Goal: Book appointment/travel/reservation

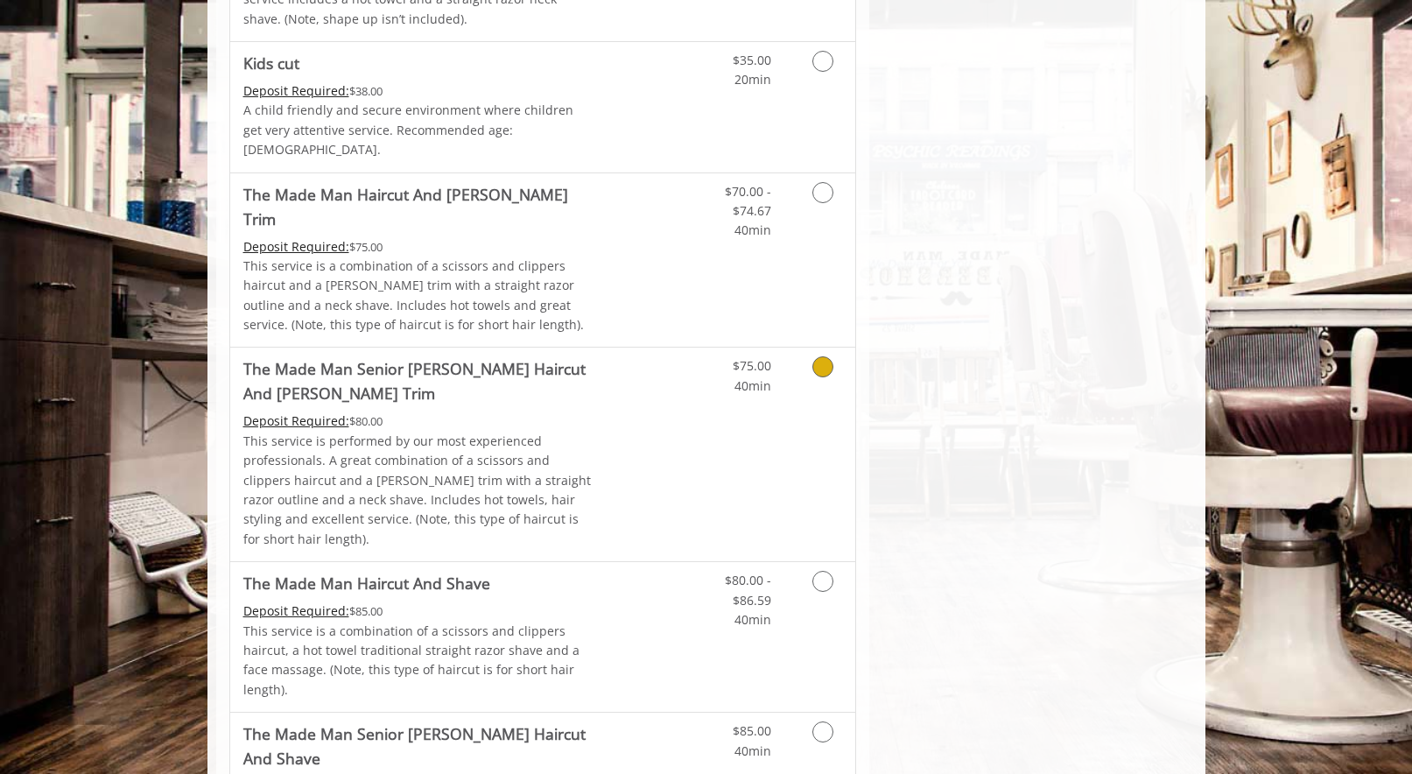
scroll to position [1164, 0]
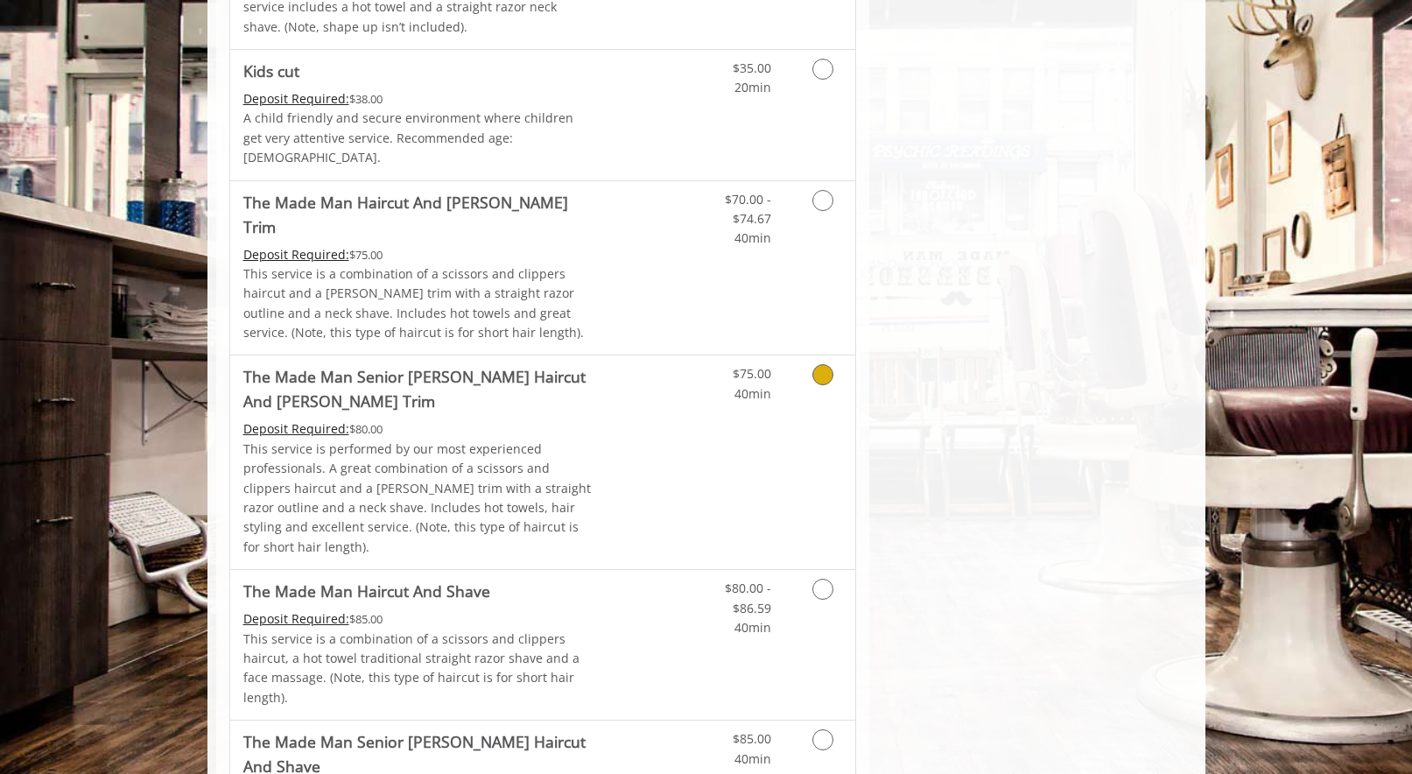
click at [821, 364] on icon "Grooming services" at bounding box center [822, 374] width 21 height 21
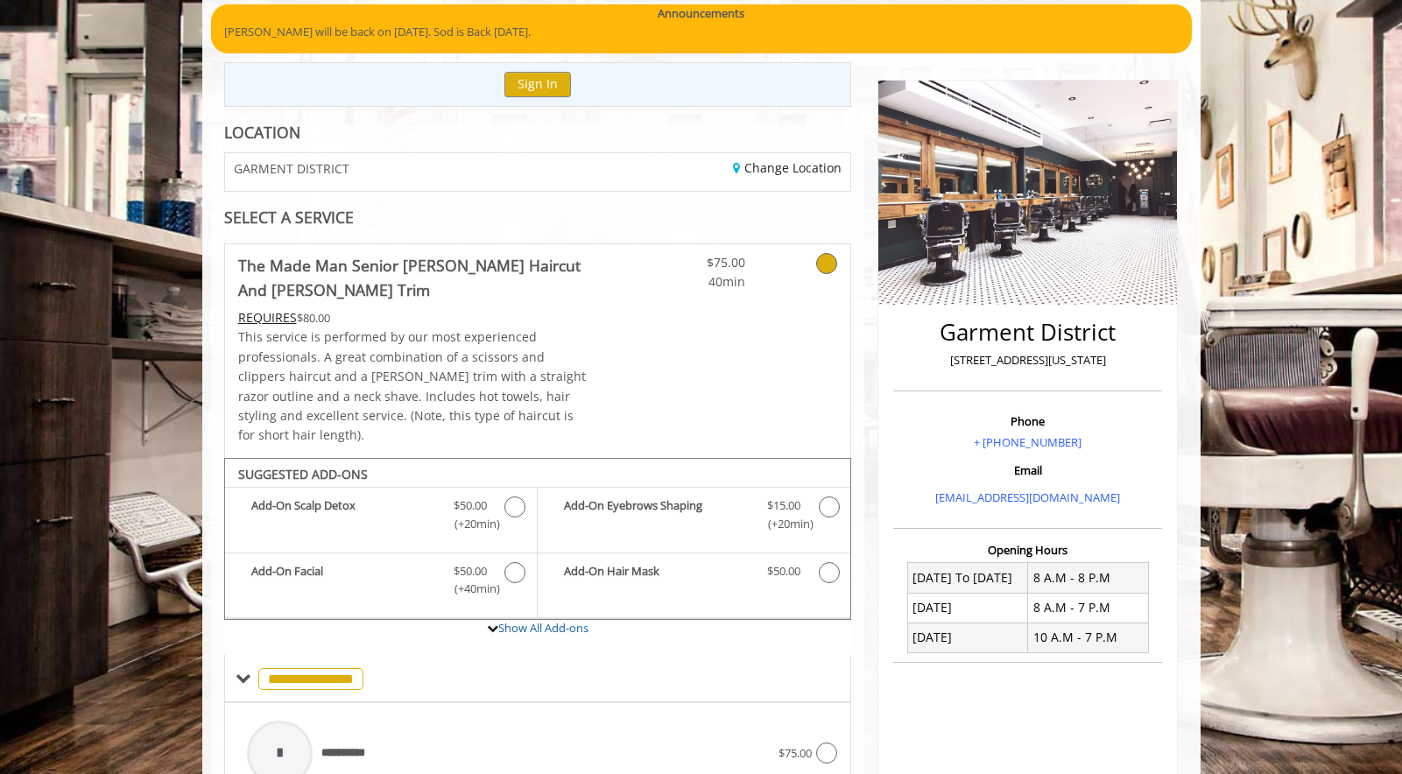
scroll to position [195, 0]
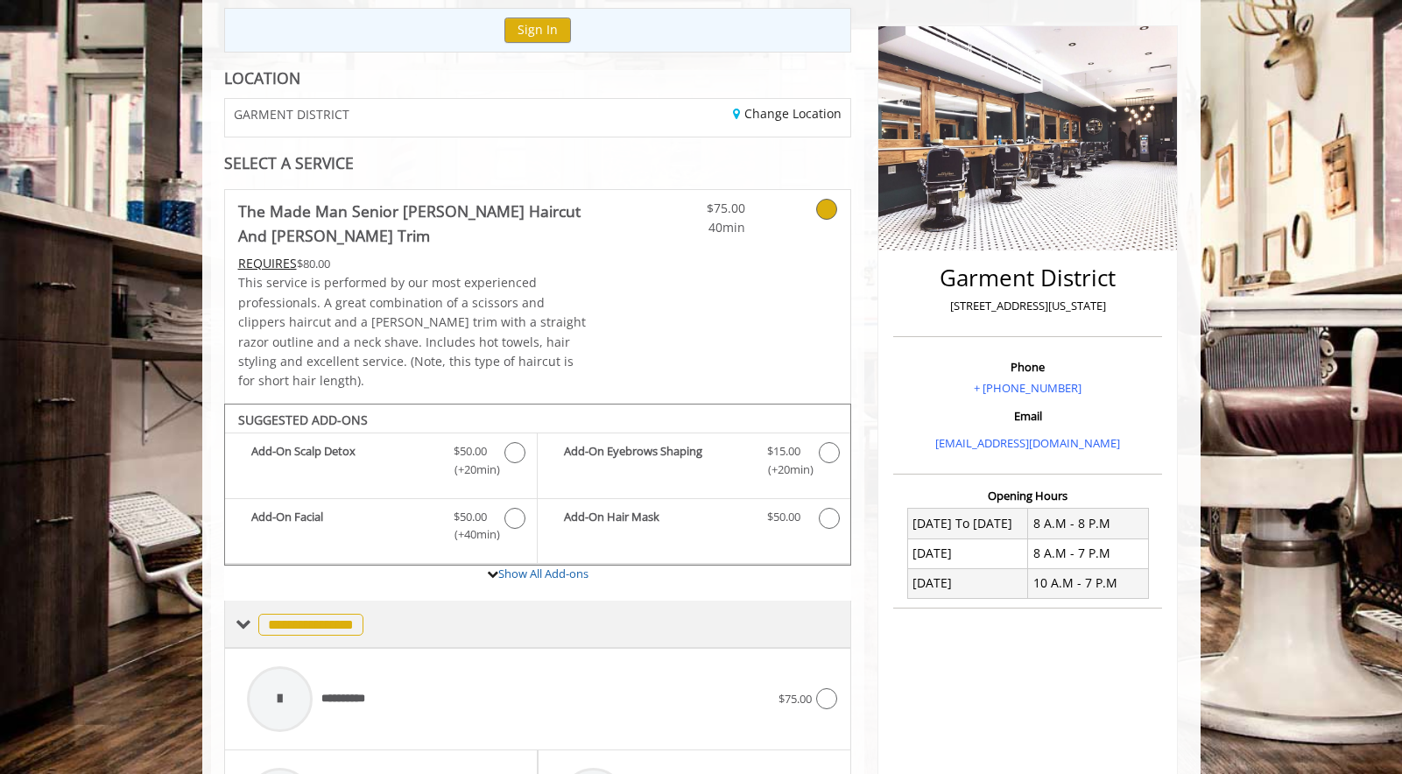
click at [353, 614] on span "**********" at bounding box center [310, 625] width 105 height 22
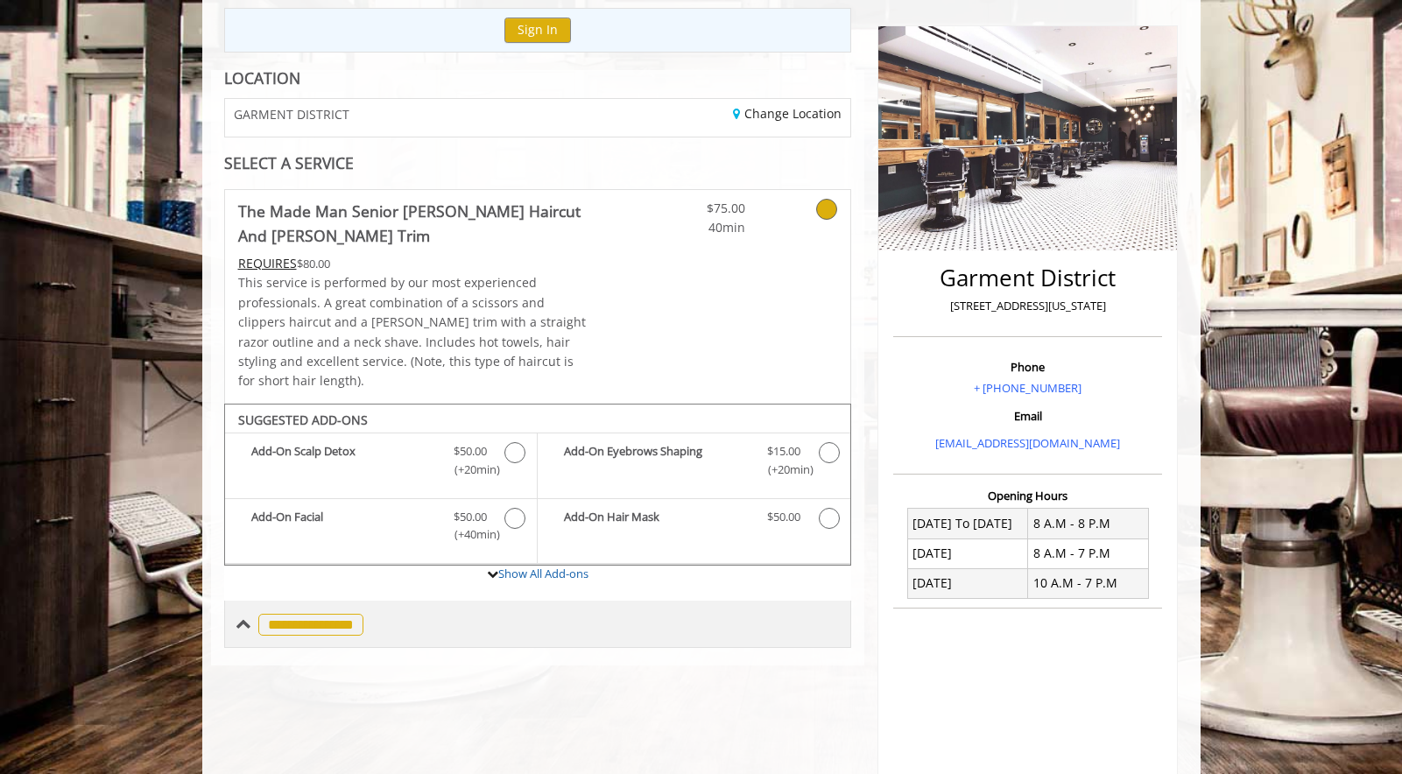
click at [314, 616] on span "**********" at bounding box center [310, 625] width 105 height 22
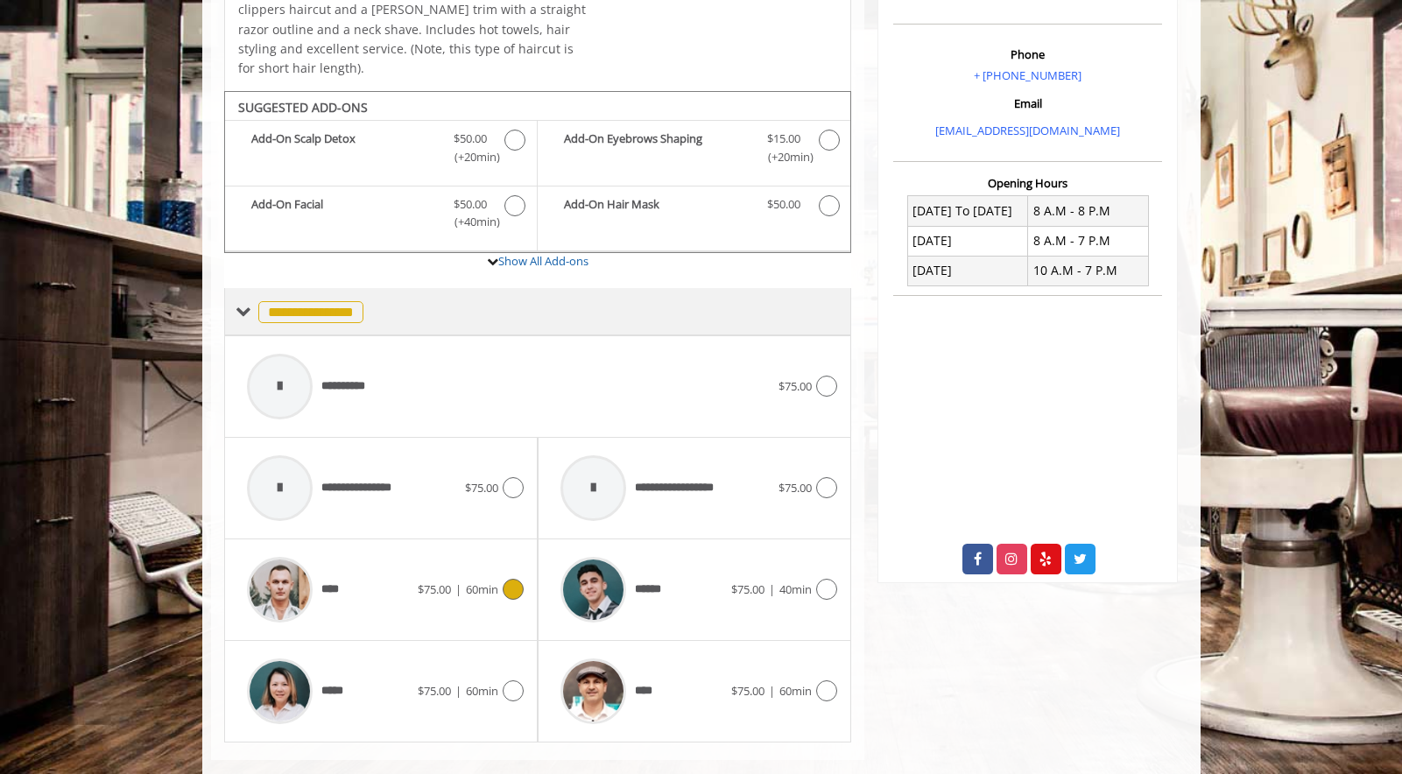
scroll to position [516, 0]
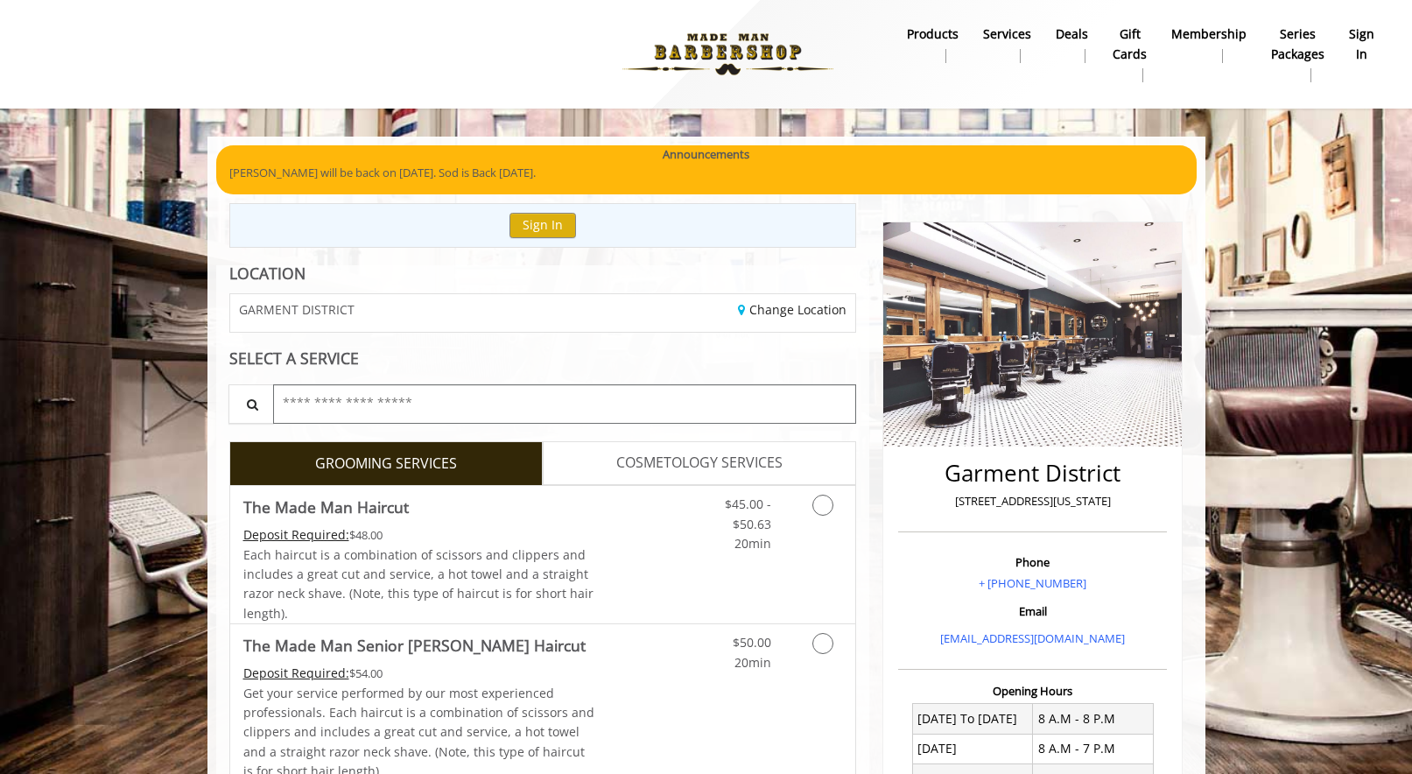
click at [479, 398] on input "text" at bounding box center [565, 403] width 584 height 39
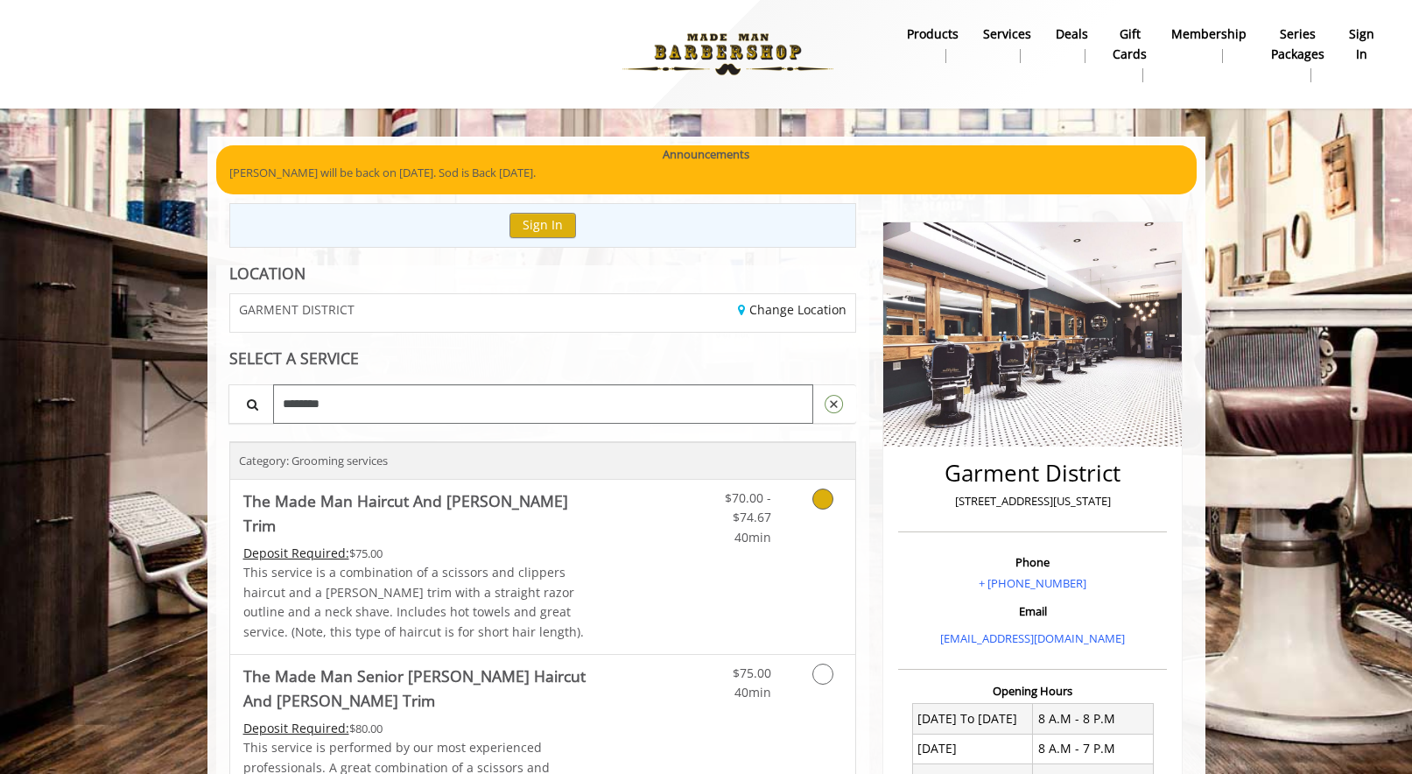
type input "*******"
click at [811, 498] on link "Grooming services" at bounding box center [819, 513] width 45 height 67
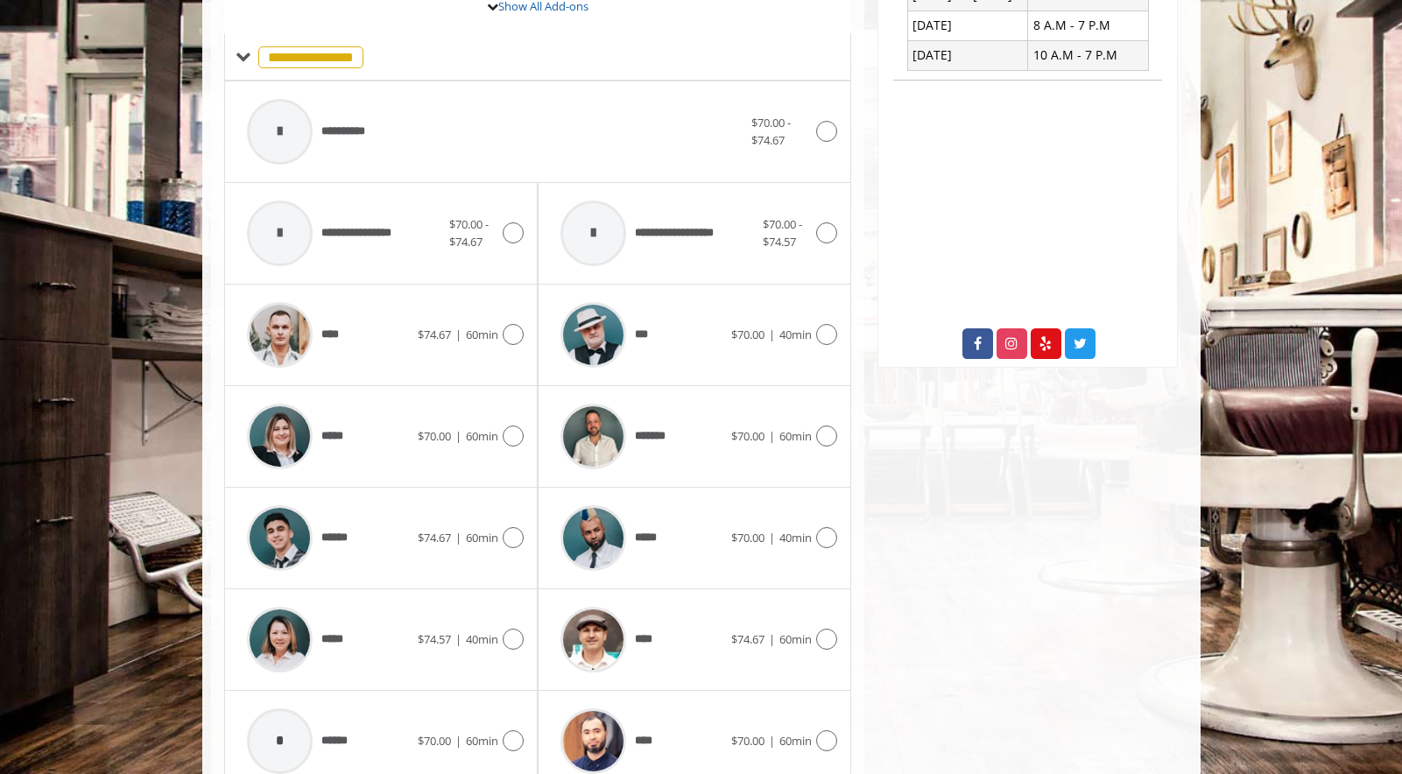
scroll to position [777, 0]
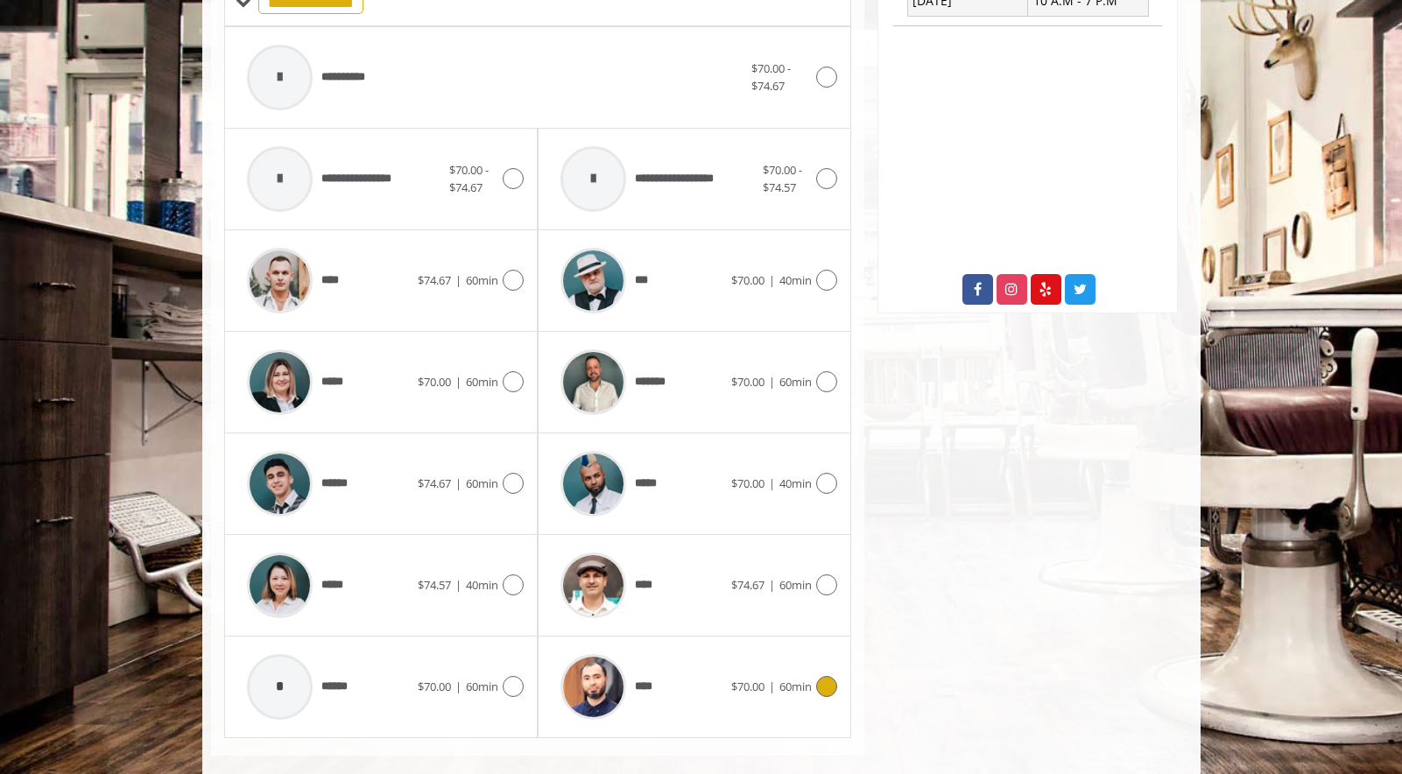
click at [826, 676] on icon at bounding box center [826, 686] width 21 height 21
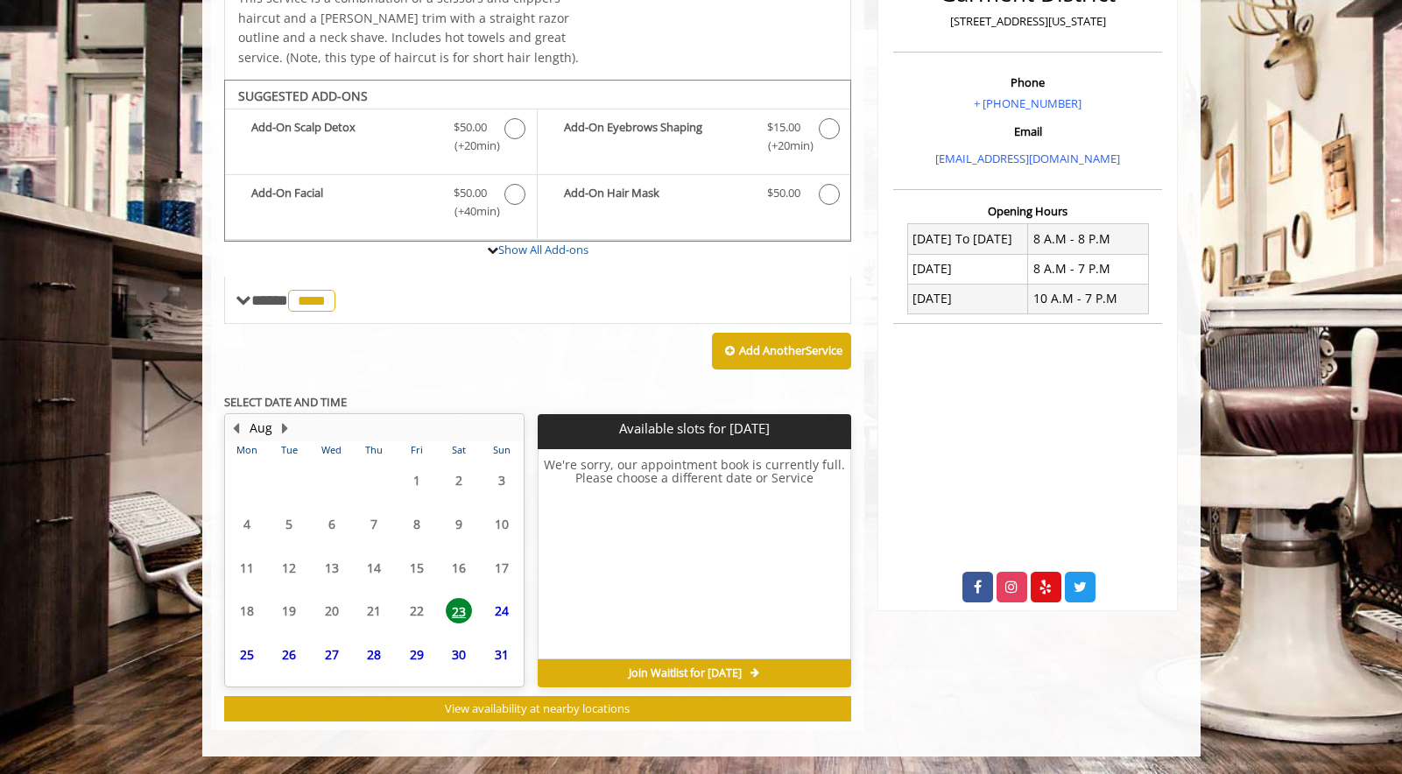
scroll to position [454, 0]
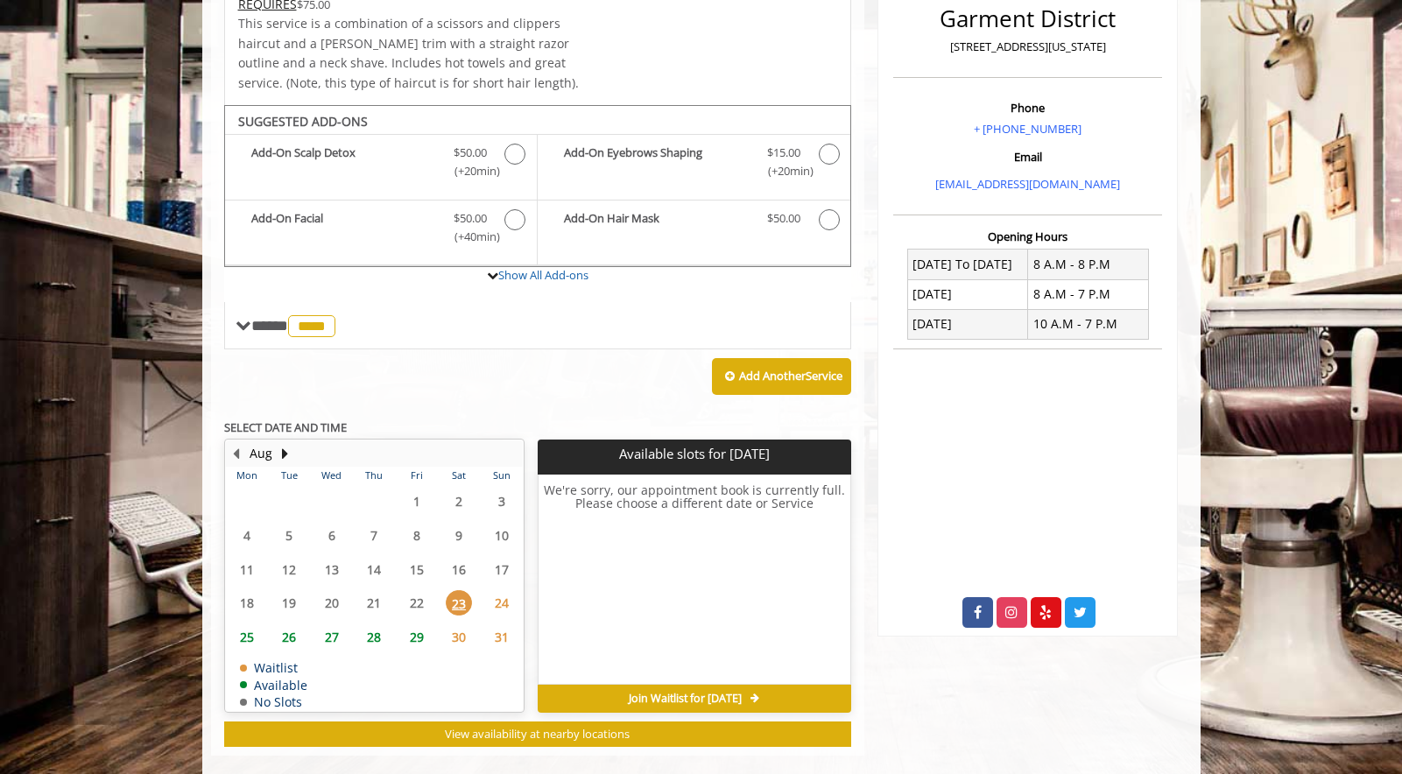
click at [500, 590] on span "24" at bounding box center [501, 602] width 26 height 25
click at [464, 590] on span "23" at bounding box center [459, 602] width 26 height 25
click at [492, 590] on span "24" at bounding box center [501, 602] width 26 height 25
click at [656, 692] on span "Join Waitlist for [DATE]" at bounding box center [685, 699] width 113 height 14
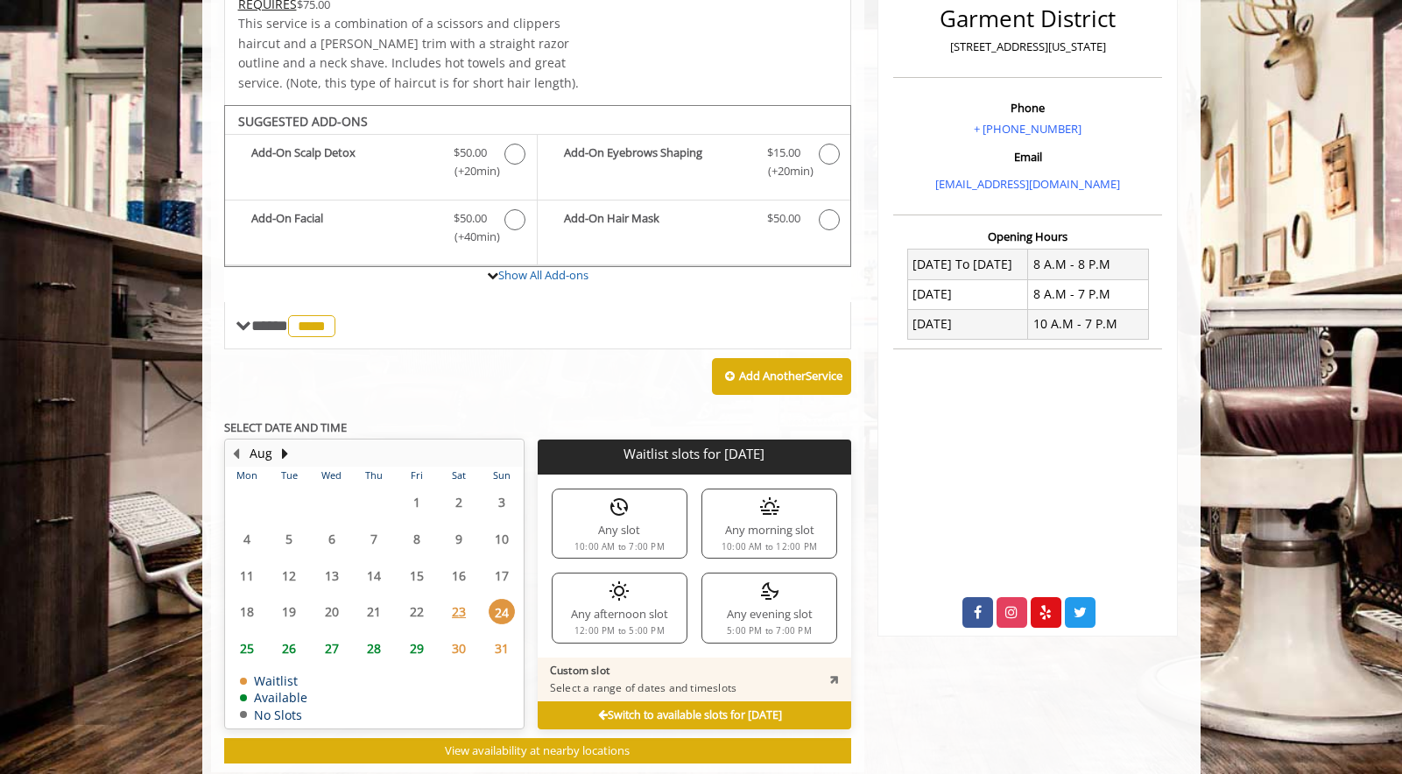
click at [651, 580] on div "Any afternoon slot 12:00 PM to 5:00 PM" at bounding box center [619, 608] width 136 height 70
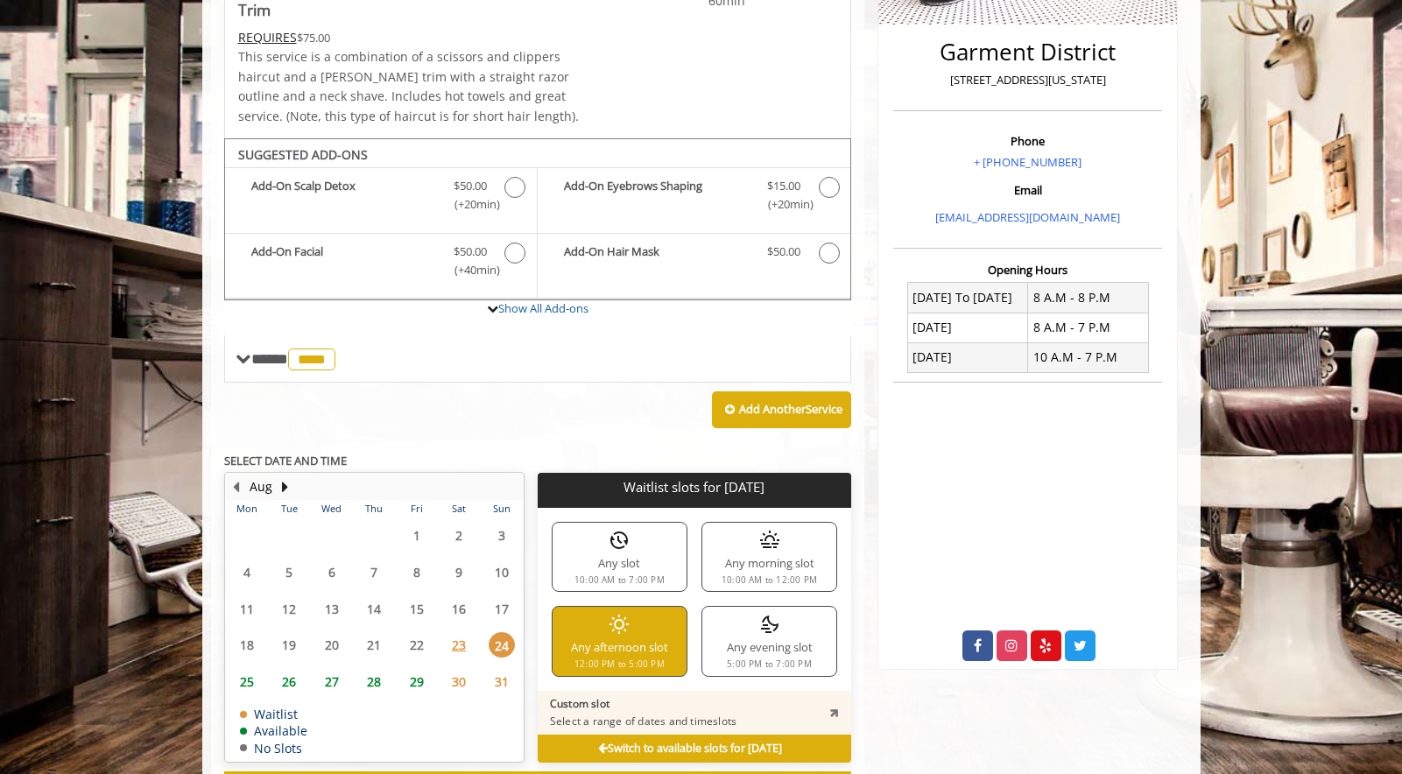
scroll to position [425, 0]
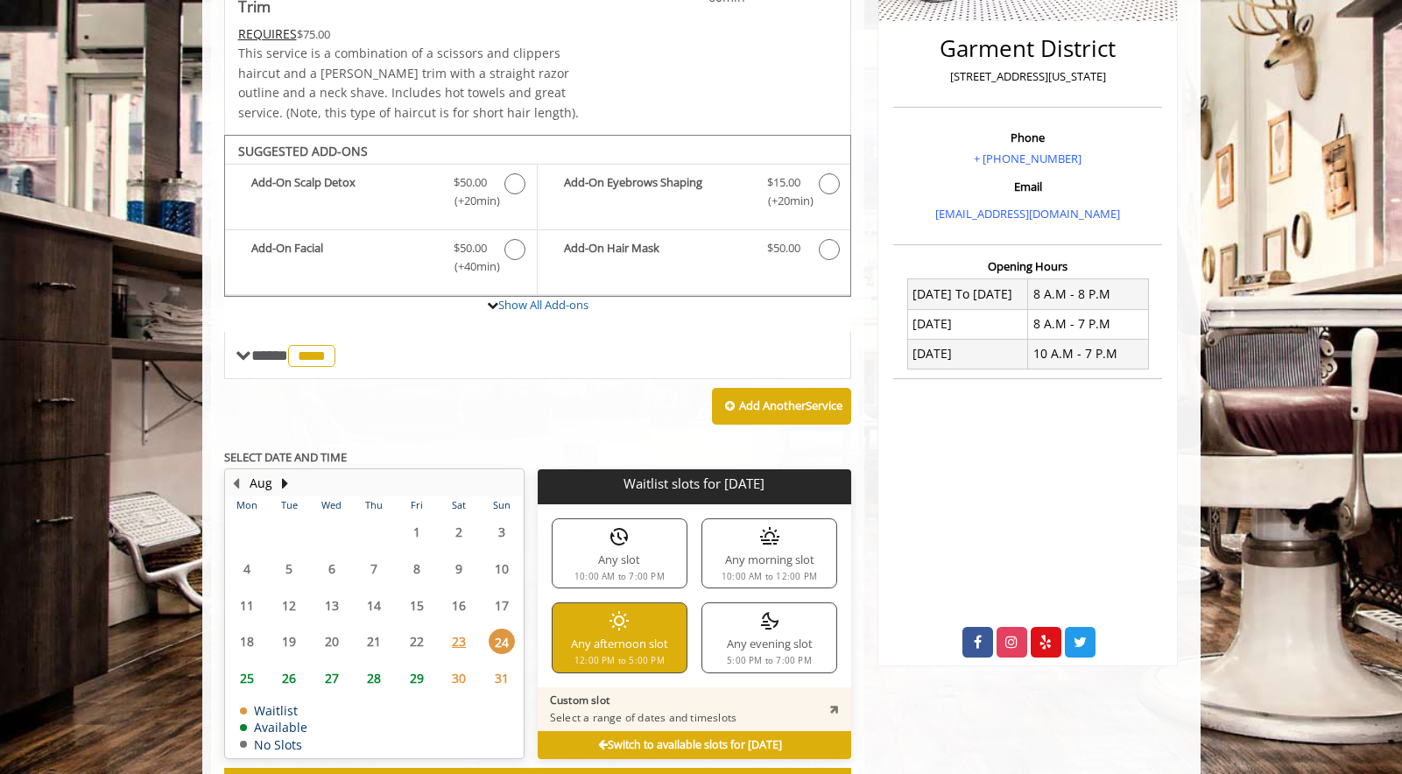
click at [664, 711] on p "Select a range of dates and timeslots" at bounding box center [643, 718] width 186 height 14
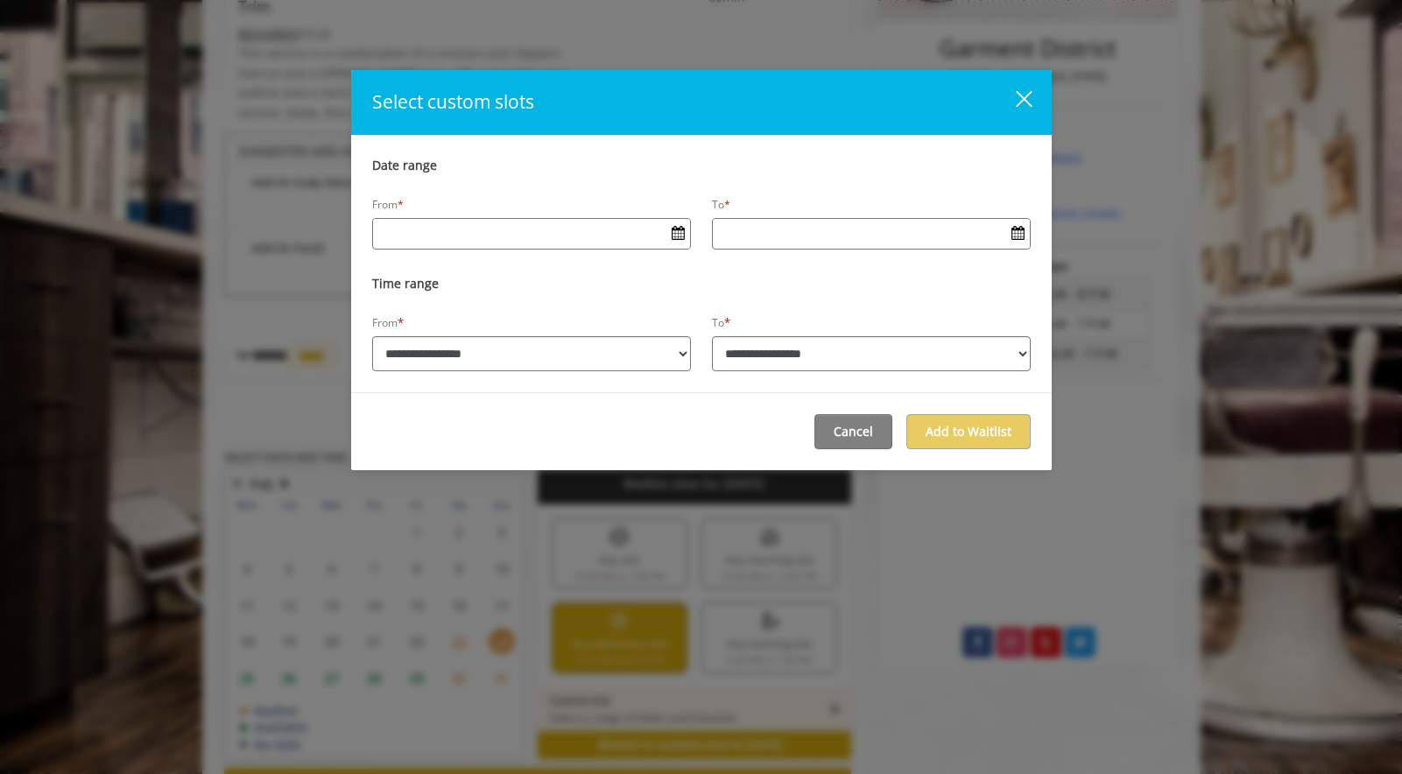
click at [1021, 101] on div "close dialog" at bounding box center [1023, 98] width 17 height 17
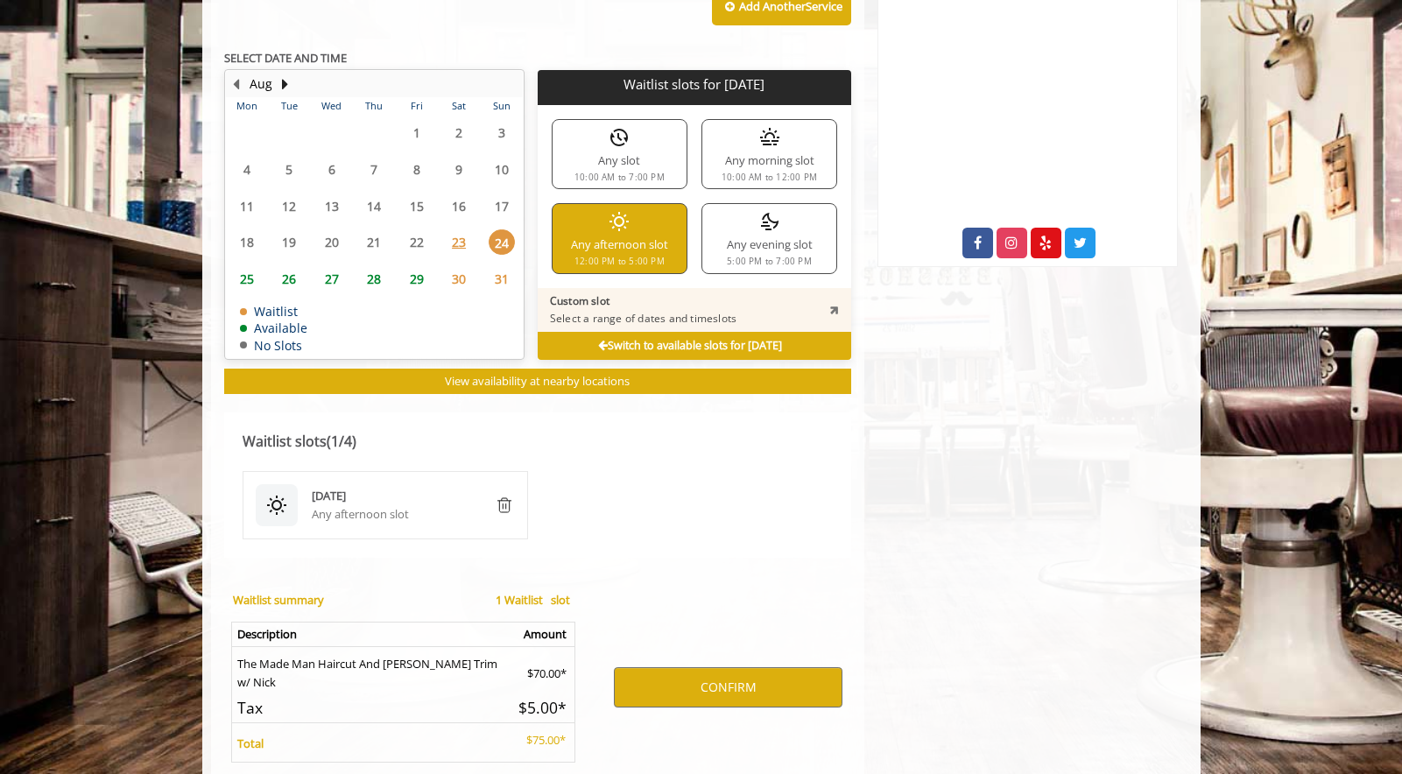
scroll to position [847, 0]
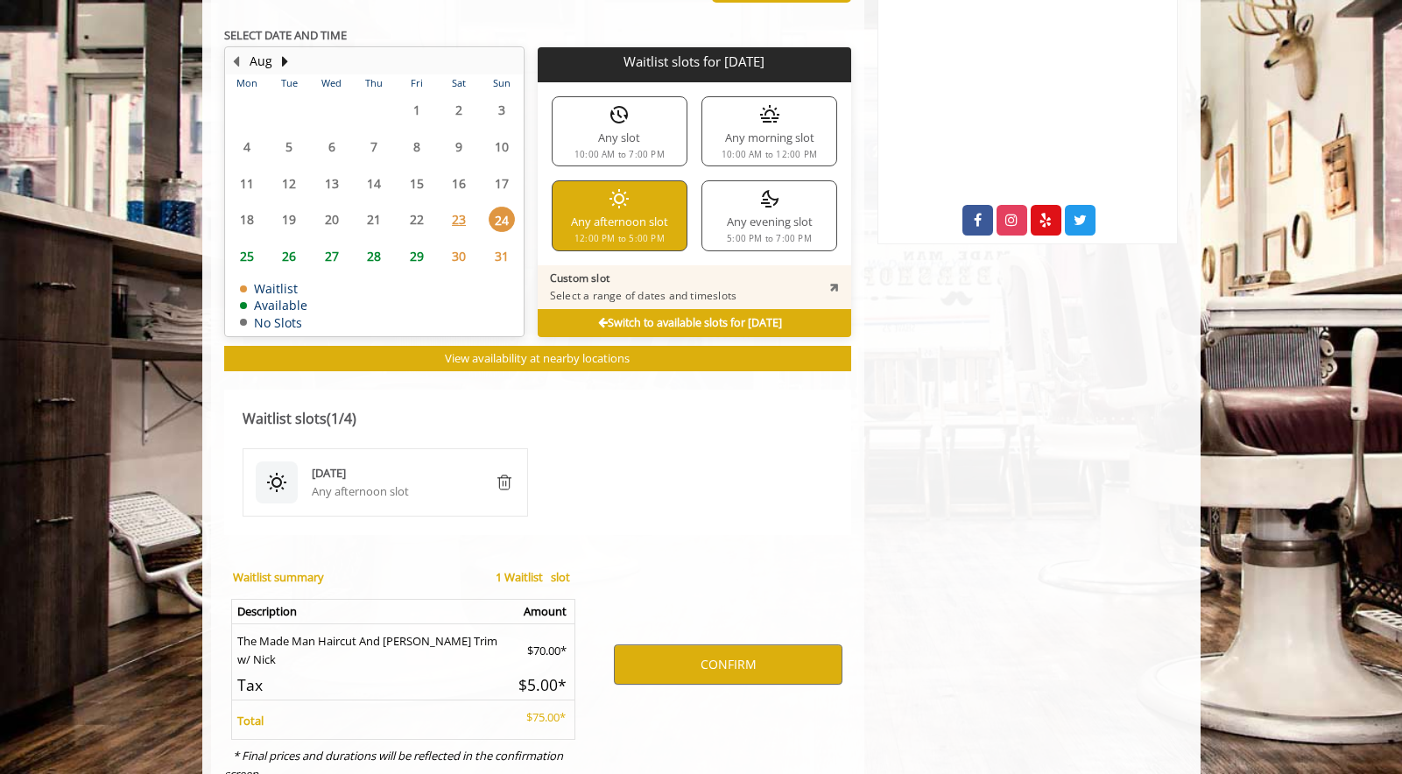
click at [446, 464] on div "Aug 24 2025" at bounding box center [396, 473] width 169 height 18
click at [376, 482] on div "Any afternoon slot" at bounding box center [396, 491] width 169 height 18
click at [275, 475] on div at bounding box center [277, 482] width 42 height 42
click at [322, 430] on div "Aug 24 2025 Any afternoon slot" at bounding box center [538, 482] width 628 height 105
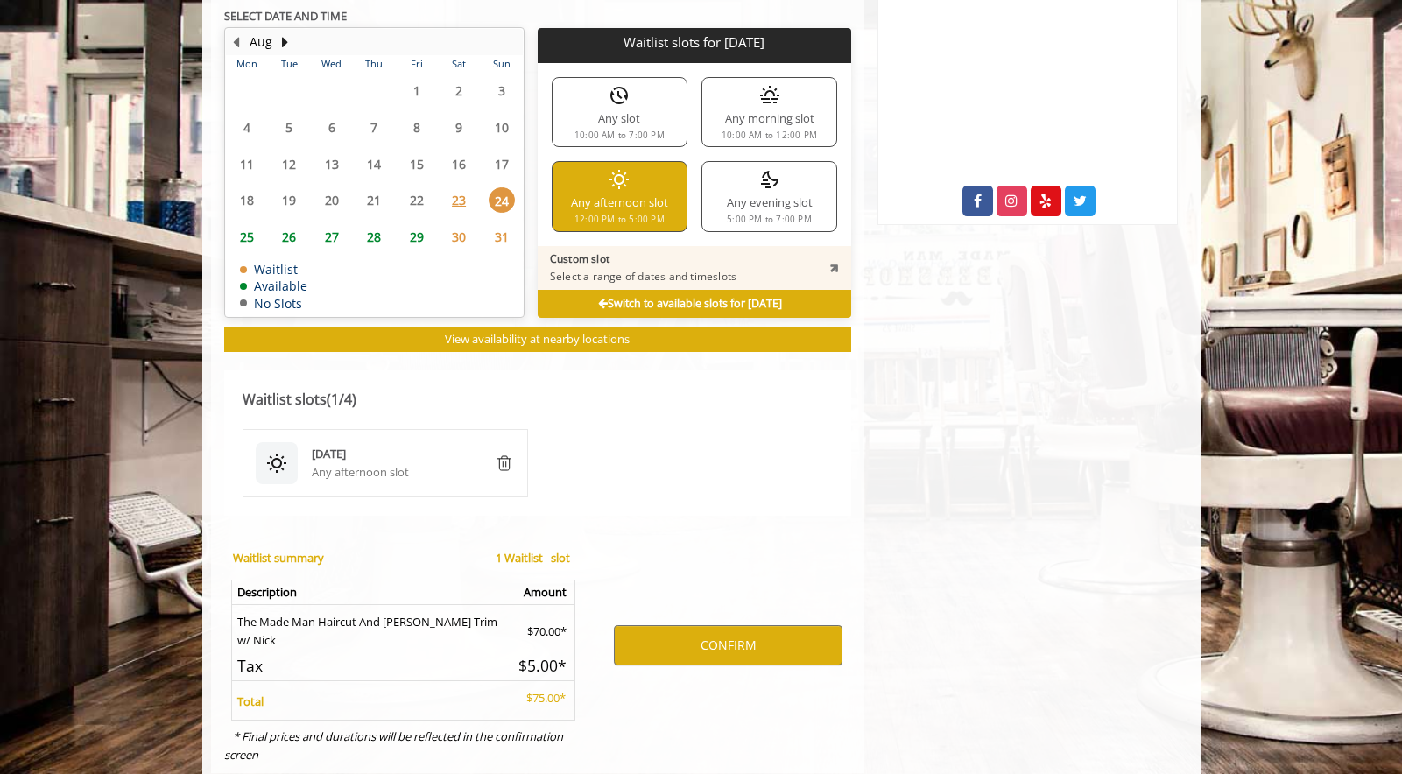
scroll to position [883, 0]
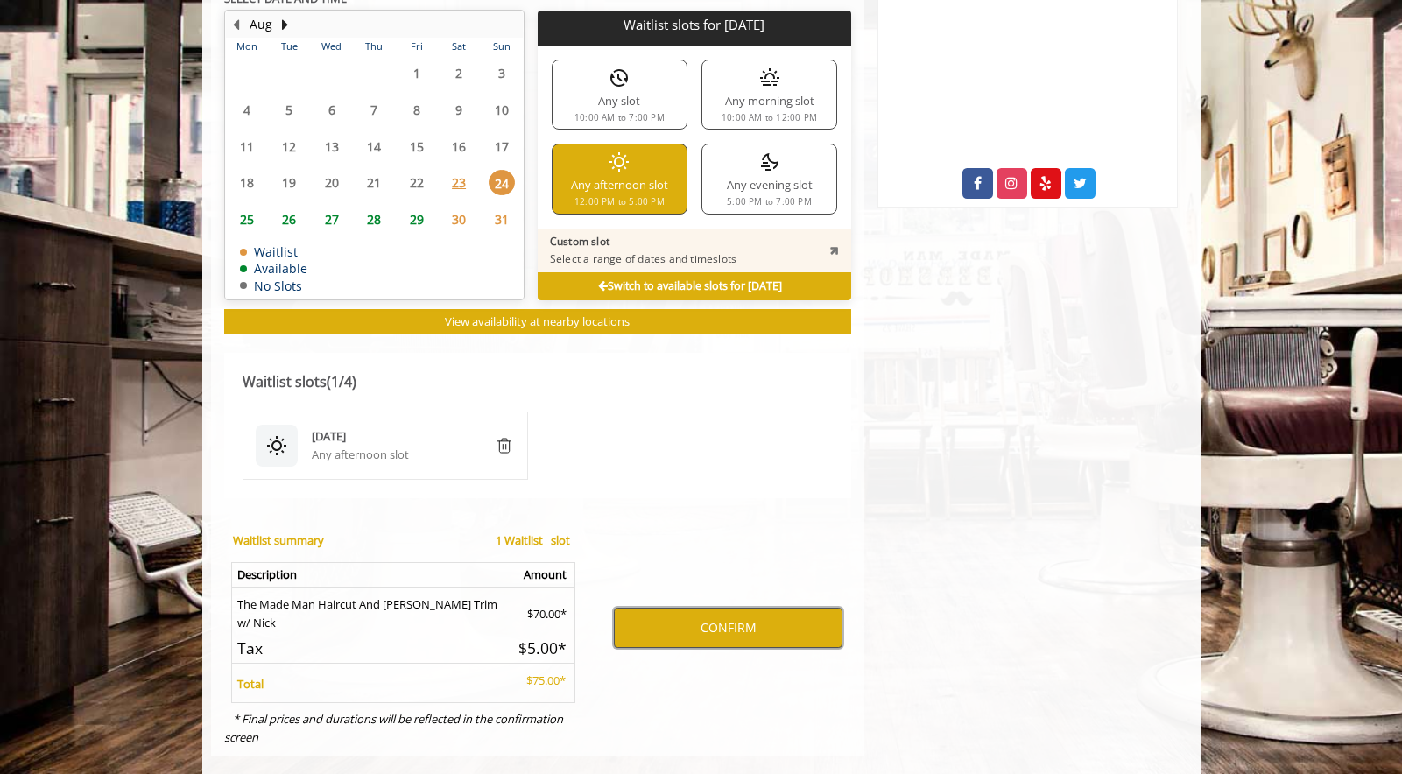
click at [663, 608] on button "CONFIRM" at bounding box center [728, 628] width 228 height 40
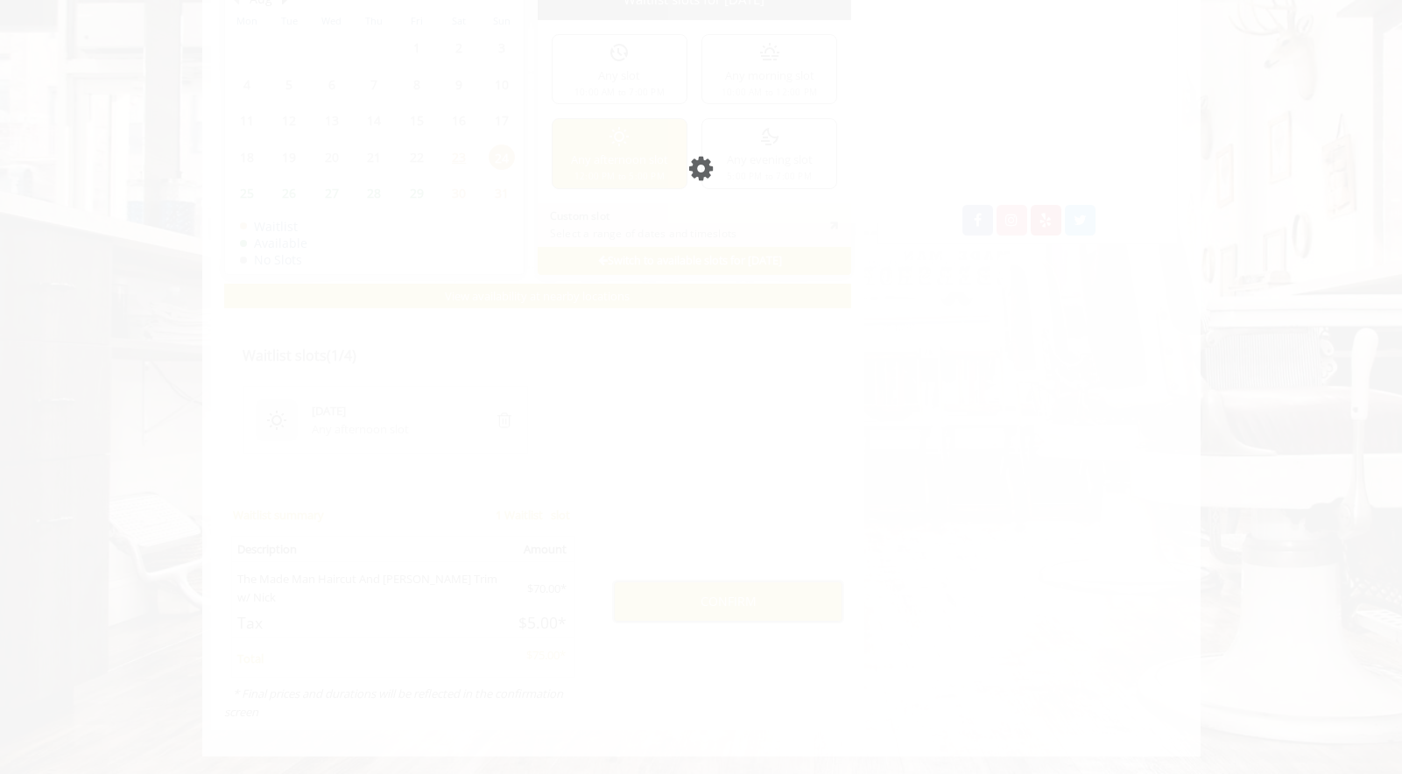
scroll to position [820, 0]
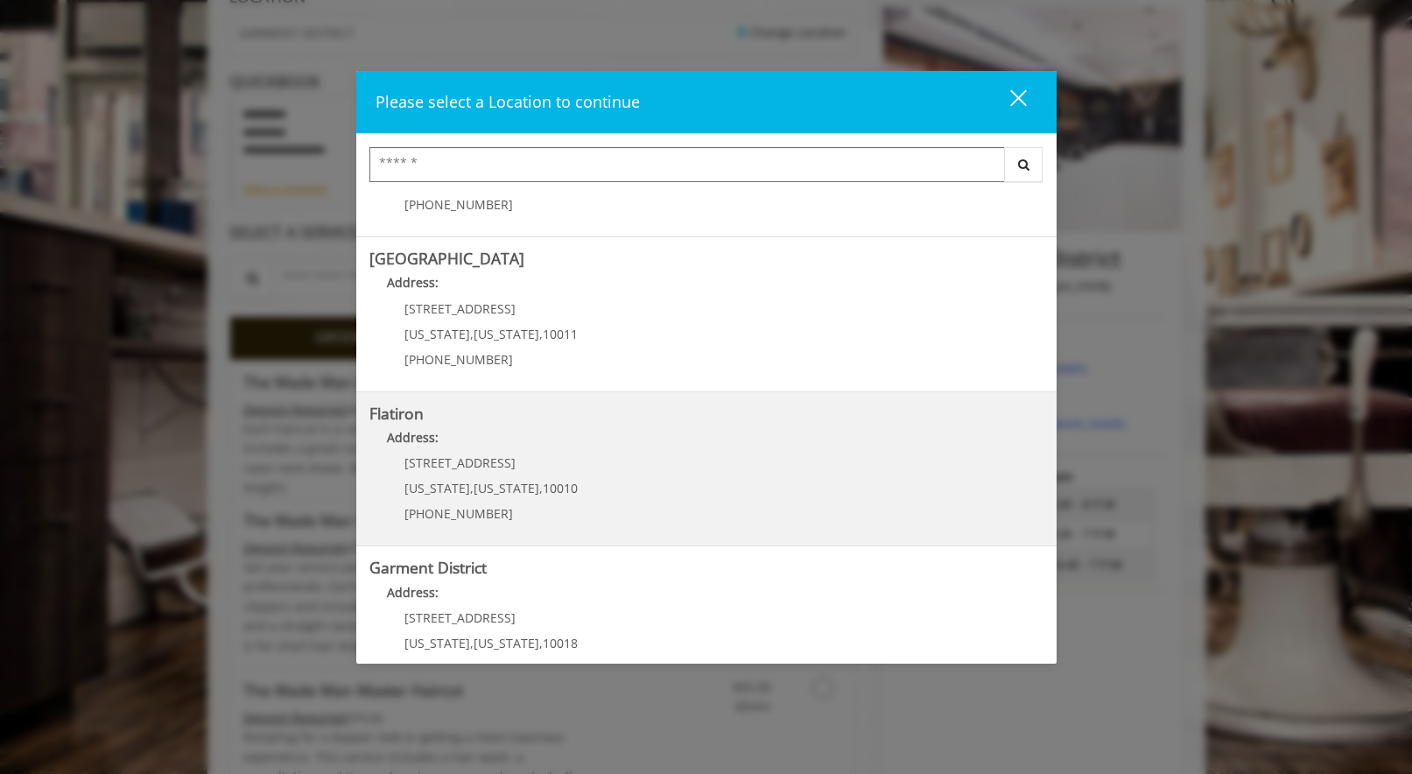
scroll to position [308, 0]
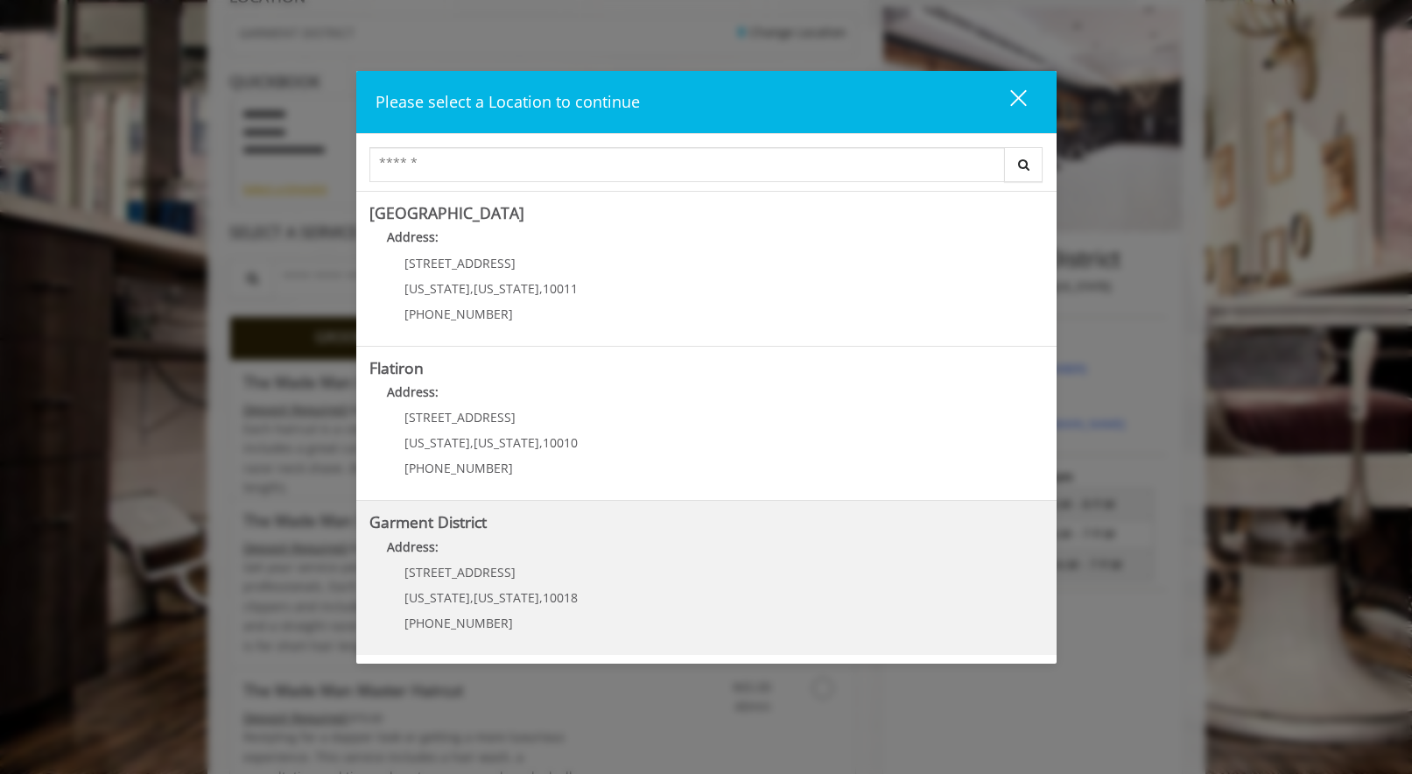
click at [506, 544] on District "Address:" at bounding box center [706, 551] width 674 height 28
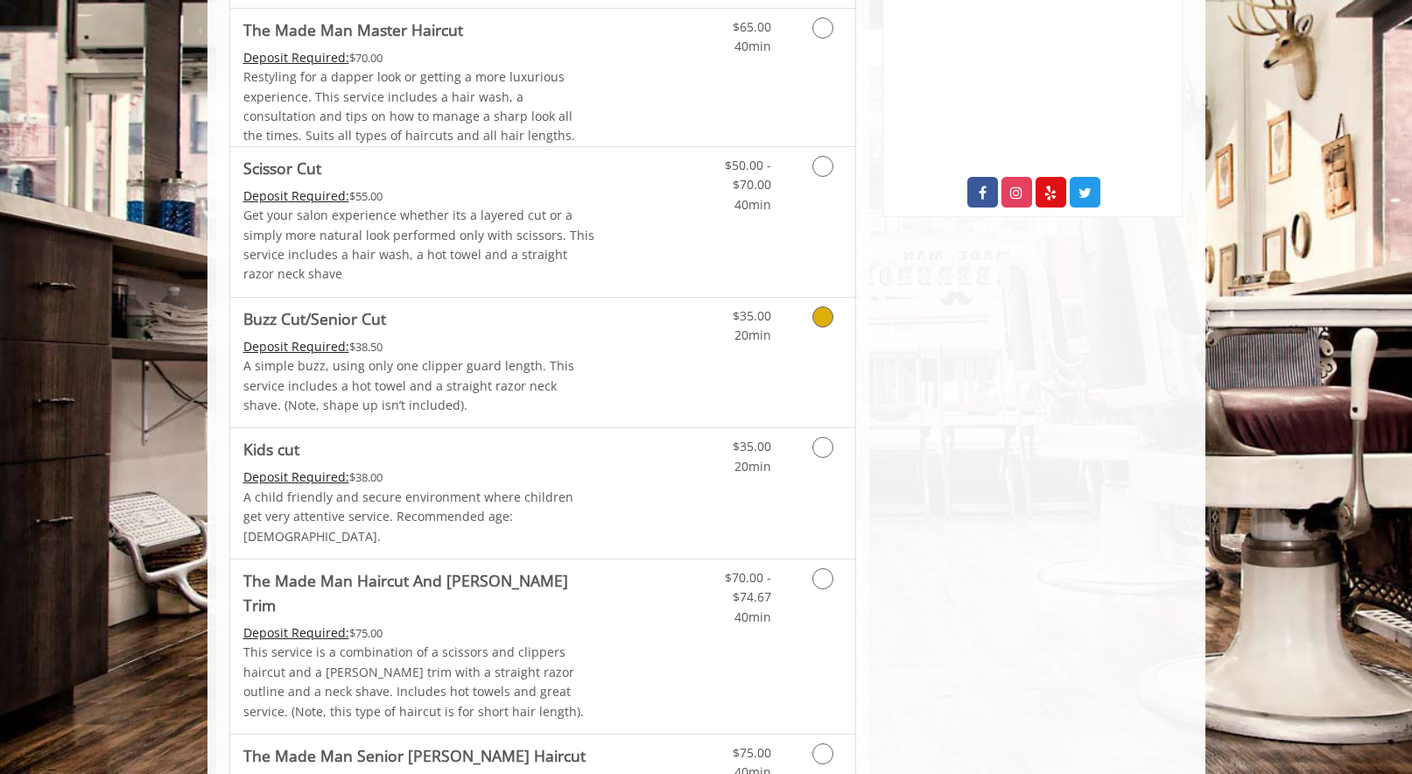
scroll to position [889, 0]
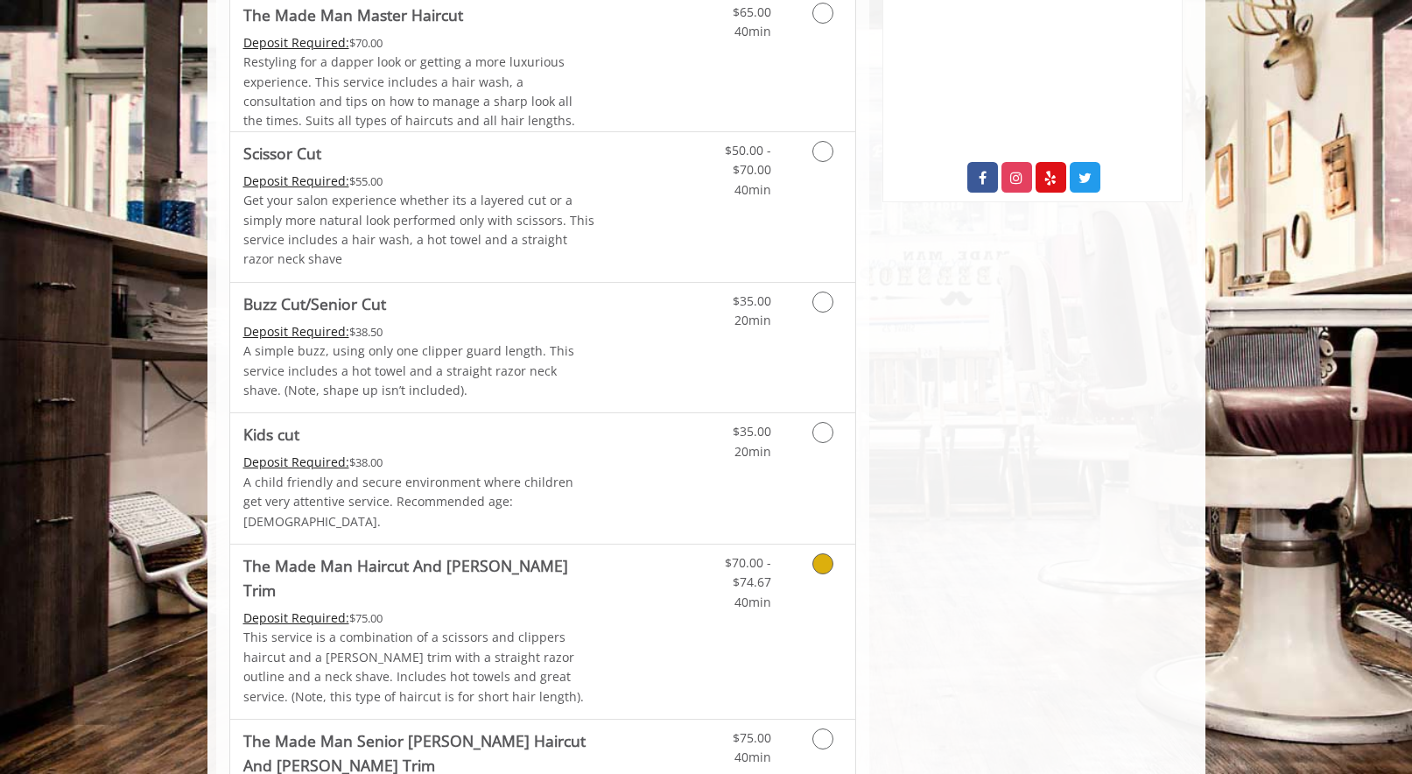
click at [724, 586] on link "$70.00 - $74.67 40min" at bounding box center [735, 577] width 73 height 67
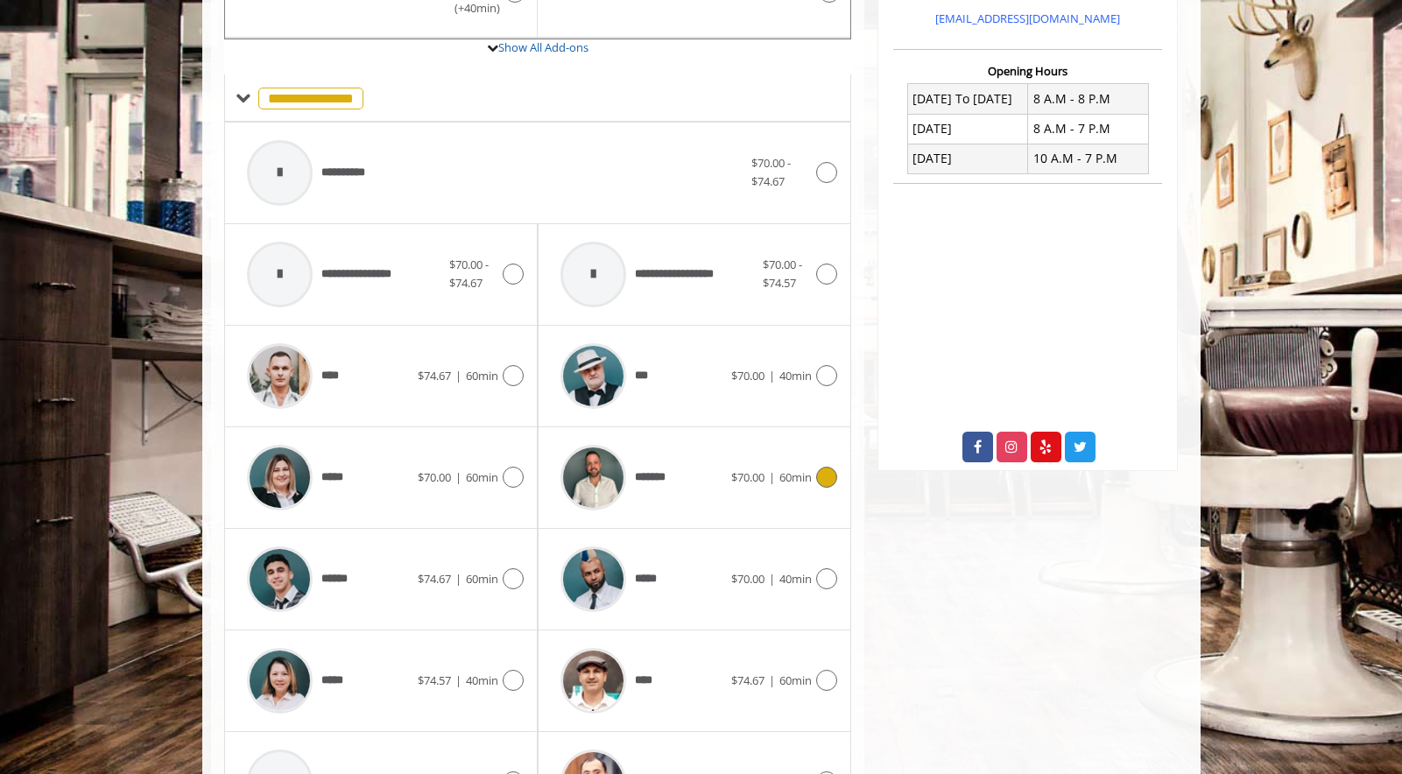
scroll to position [688, 0]
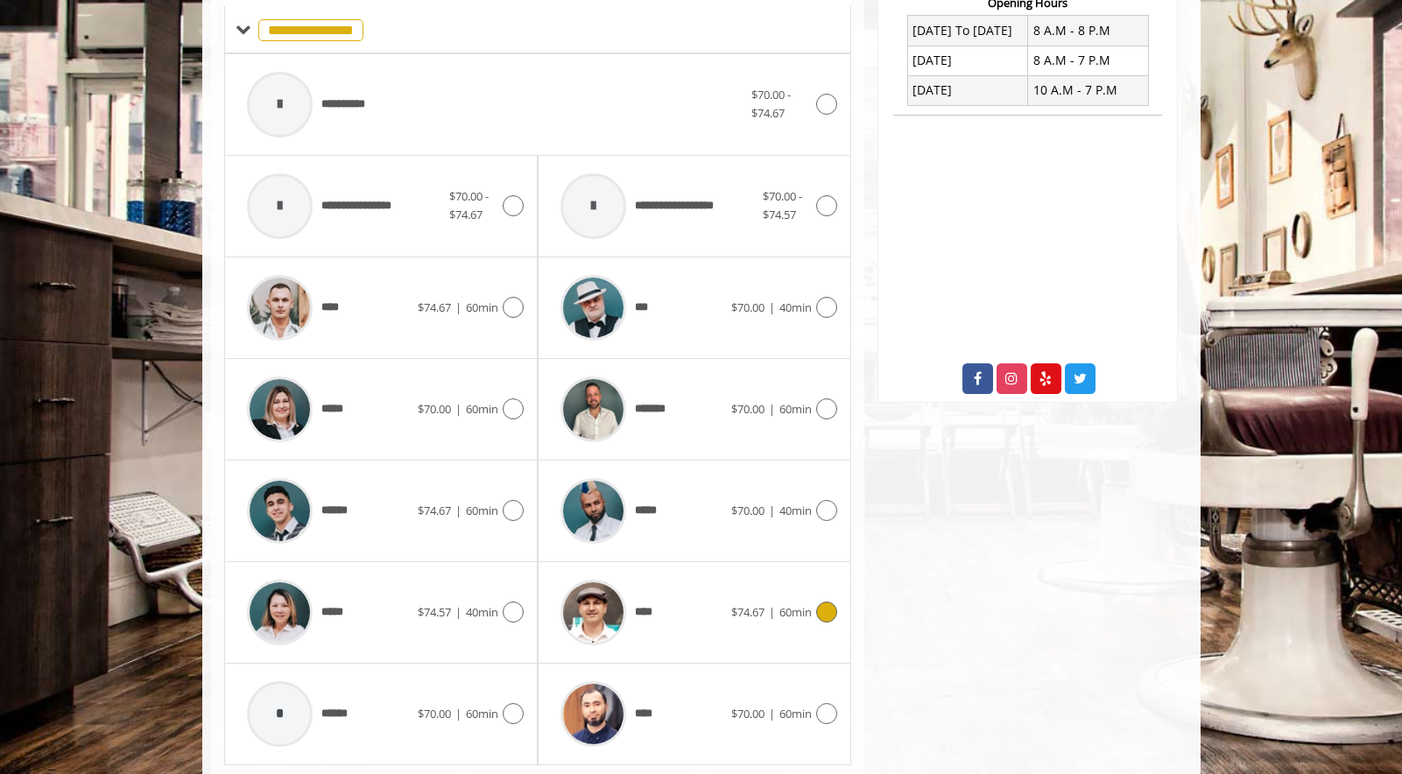
click at [785, 604] on span "60min" at bounding box center [795, 612] width 32 height 16
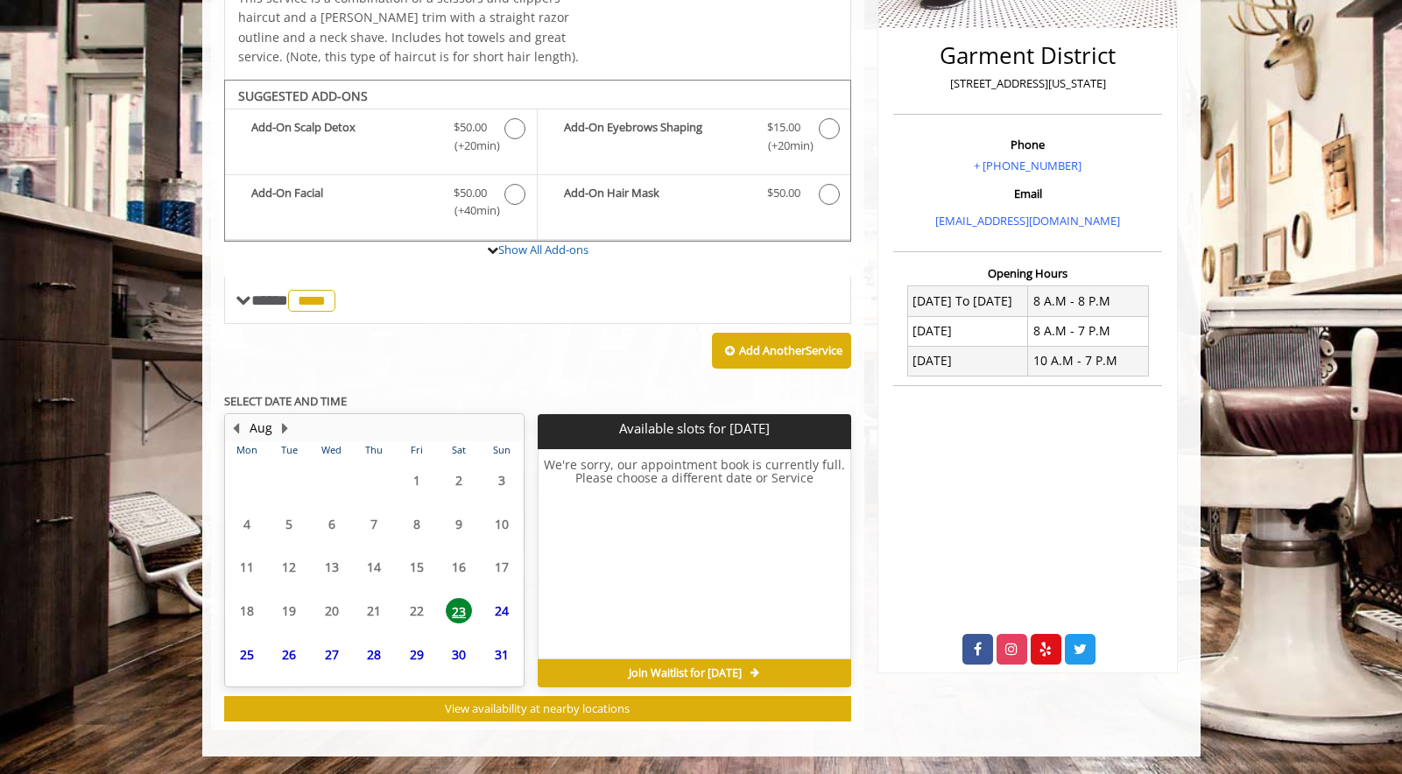
scroll to position [391, 0]
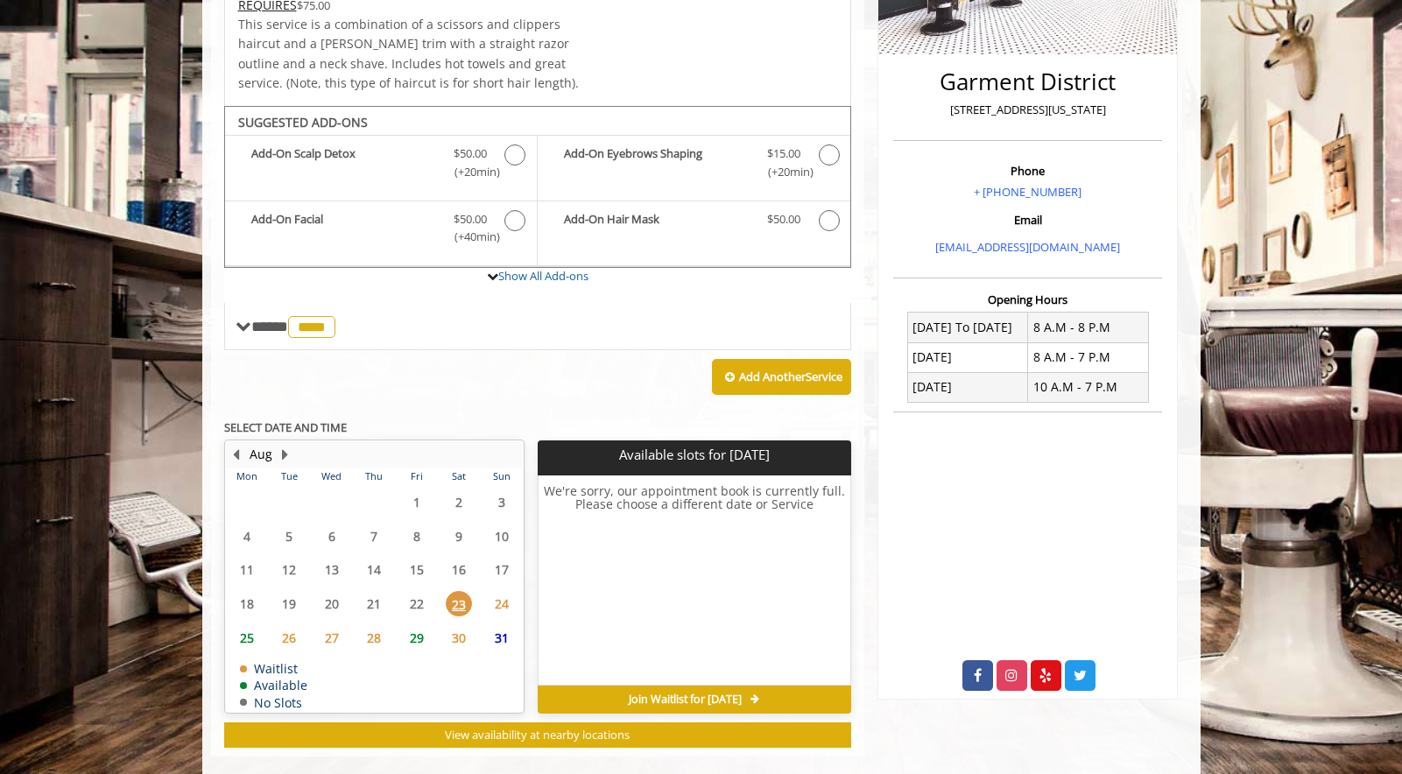
click at [491, 625] on span "31" at bounding box center [501, 637] width 26 height 25
click at [498, 591] on span "24" at bounding box center [501, 603] width 26 height 25
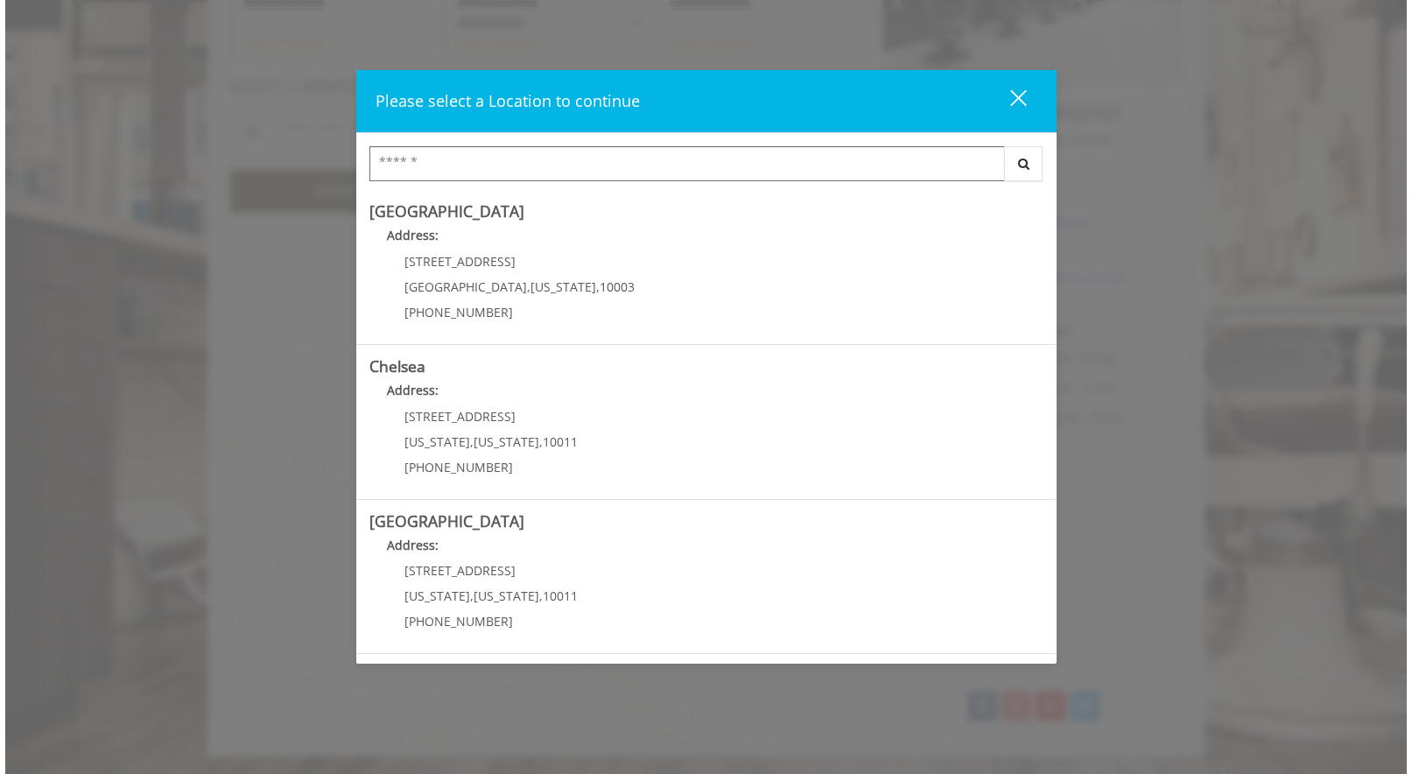
scroll to position [214, 0]
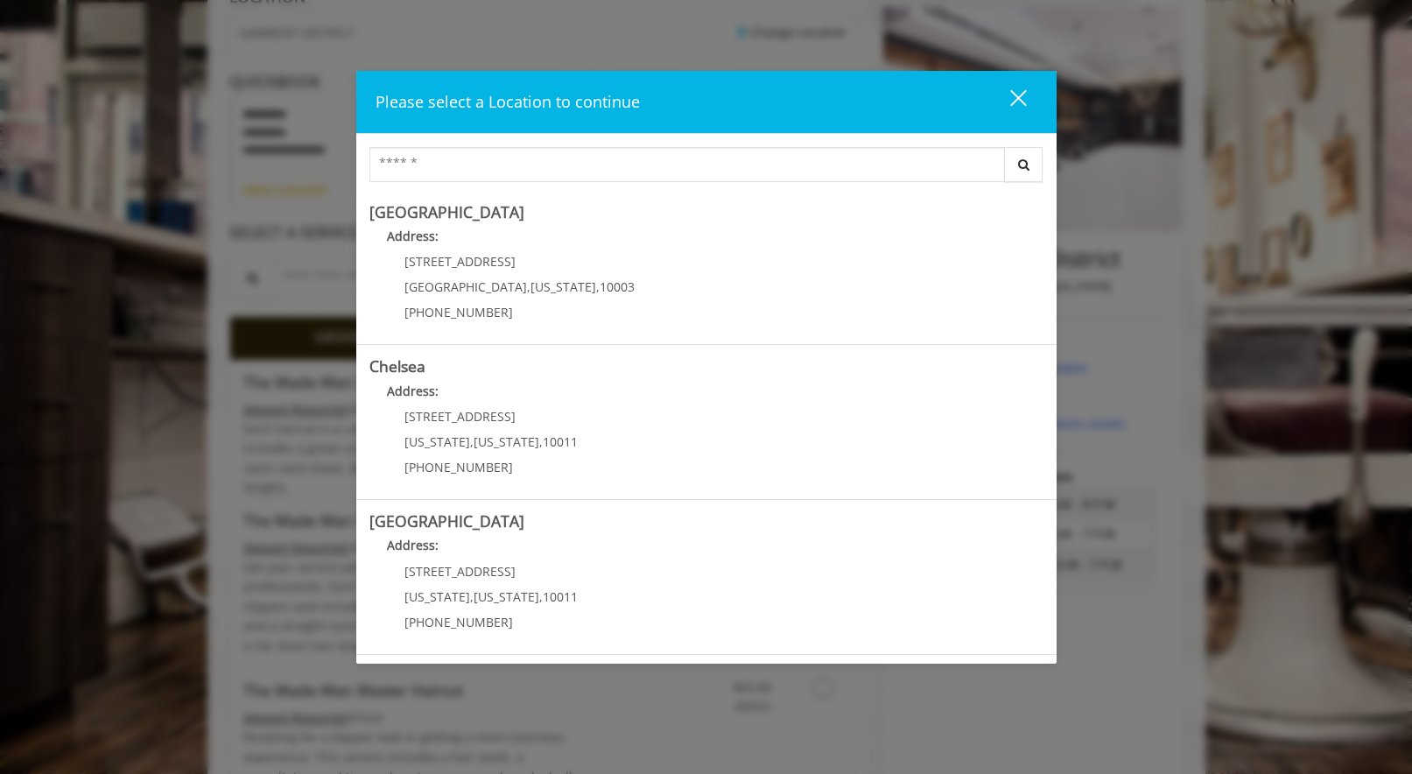
click at [1013, 103] on div "close" at bounding box center [1007, 101] width 35 height 26
